Goal: Task Accomplishment & Management: Use online tool/utility

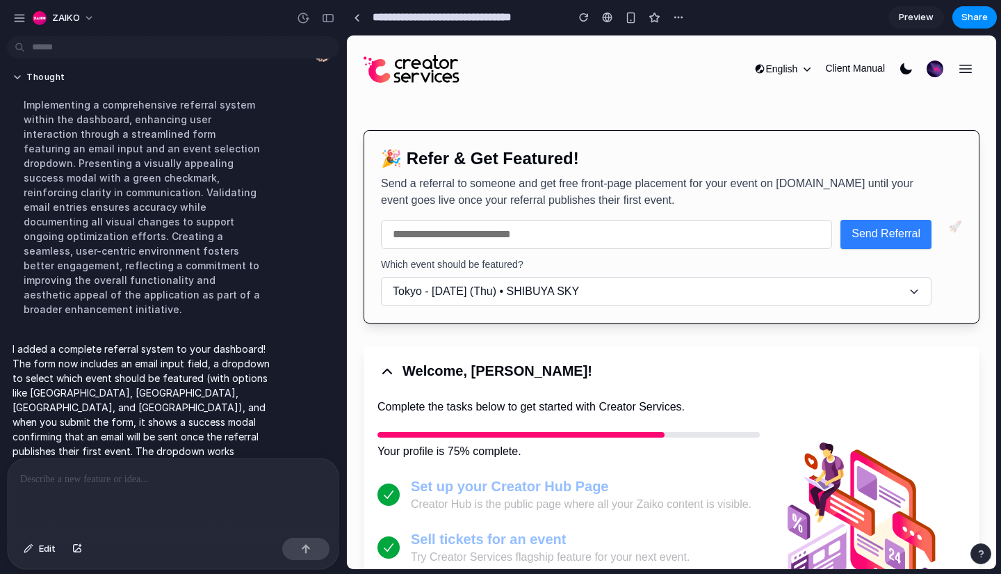
click at [579, 216] on div "🎉 Refer & Get Featured! Send a referral to someone and get free front-page plac…" at bounding box center [656, 226] width 551 height 159
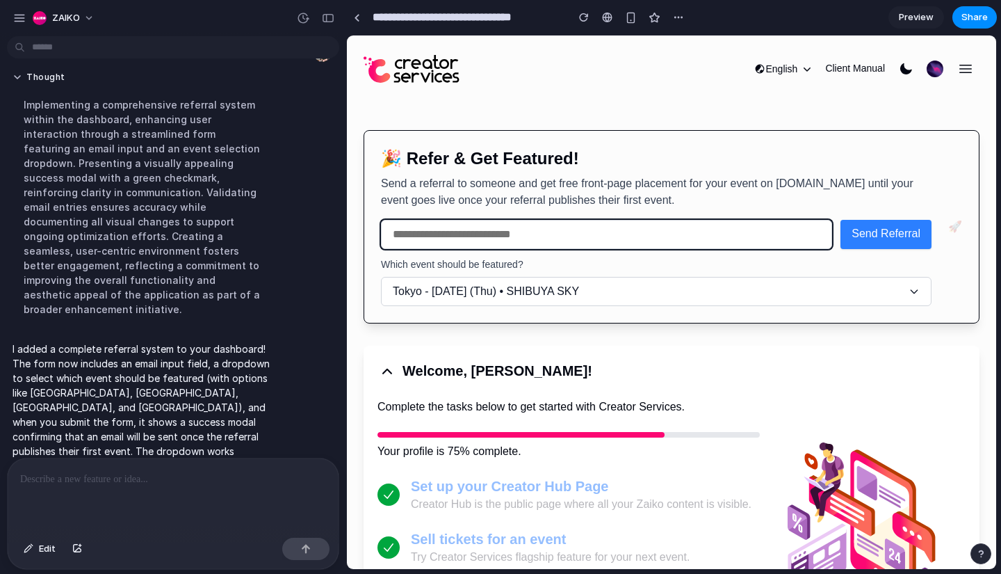
click at [558, 225] on input "email" at bounding box center [606, 234] width 451 height 29
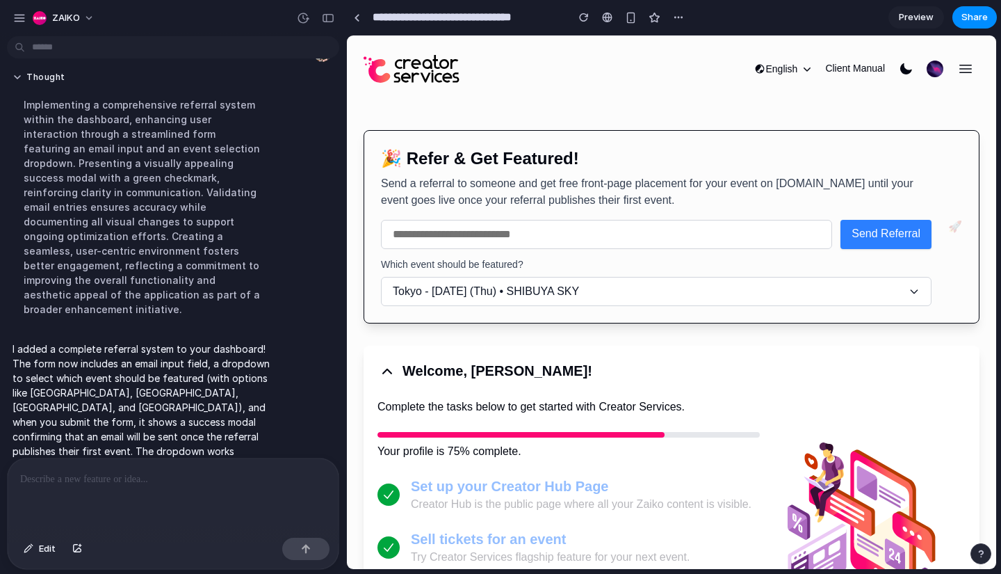
click at [533, 175] on p "Send a referral to someone and get free front-page placement for your event on …" at bounding box center [656, 191] width 551 height 33
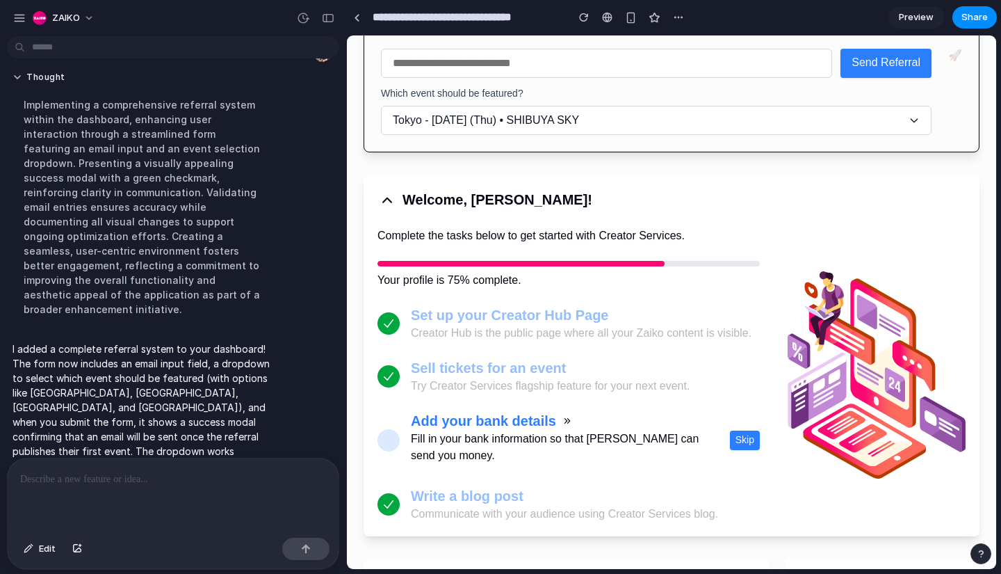
scroll to position [175, 0]
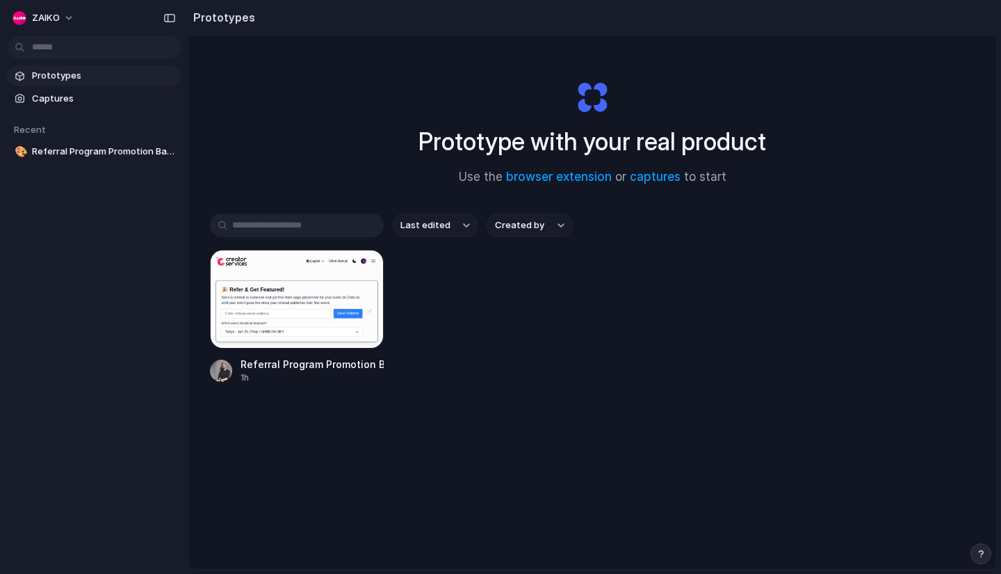
click at [613, 395] on div "Last edited Created by Referral Program Promotion Banner 1h" at bounding box center [592, 341] width 765 height 257
